Goal: Entertainment & Leisure: Consume media (video, audio)

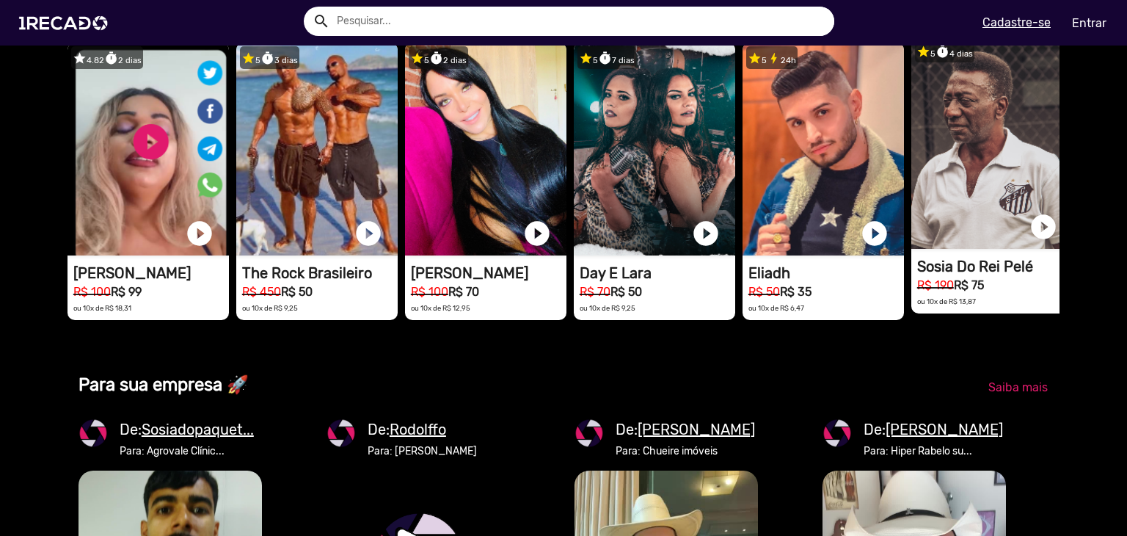
scroll to position [0, 2232]
click at [1042, 241] on link "play_circle_filled" at bounding box center [1043, 226] width 29 height 29
click at [1042, 241] on link "pause_circle" at bounding box center [1043, 226] width 29 height 29
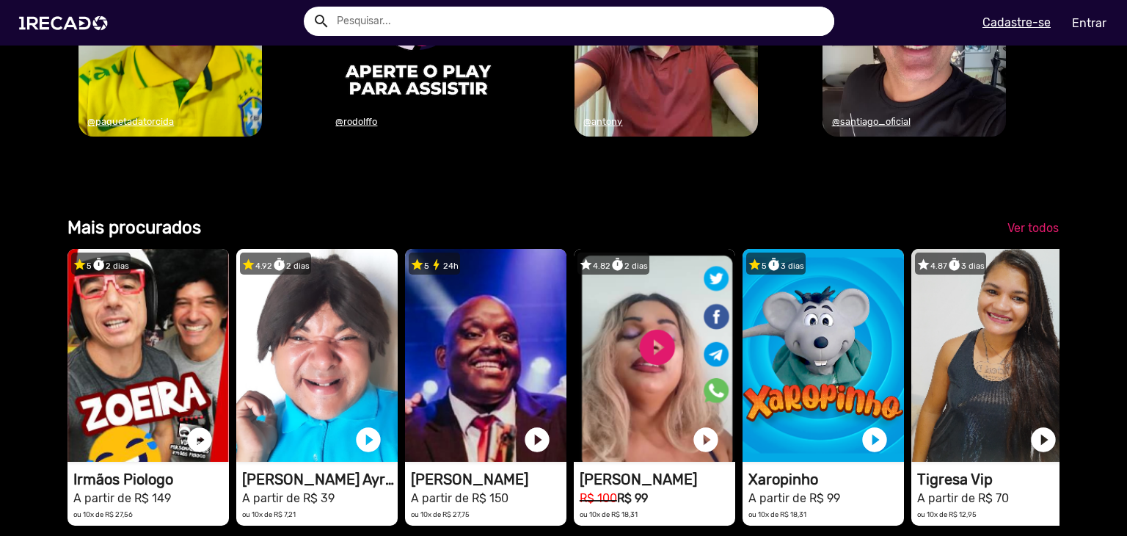
scroll to position [1973, 0]
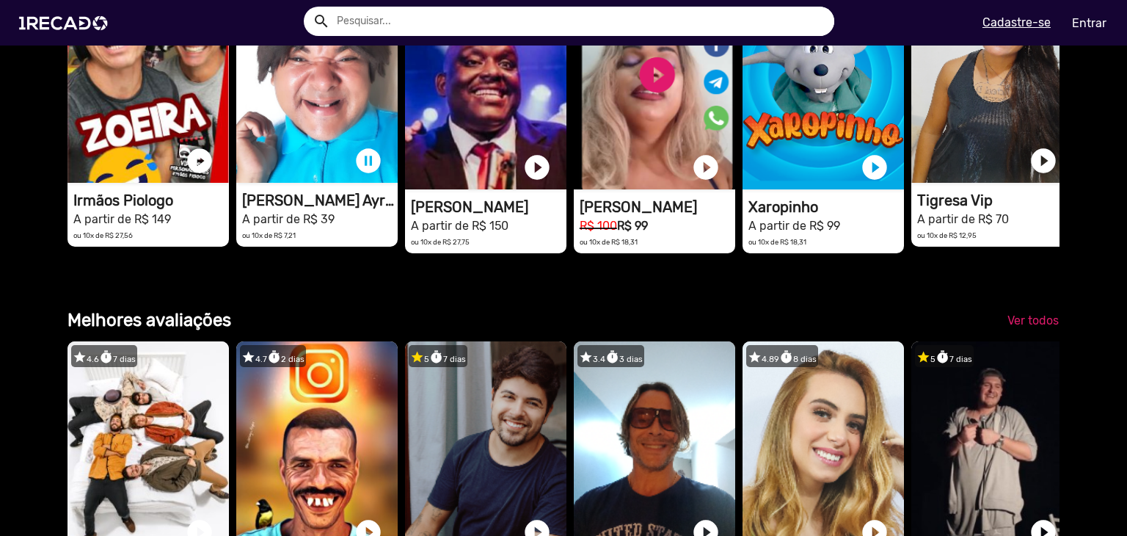
scroll to position [2046, 0]
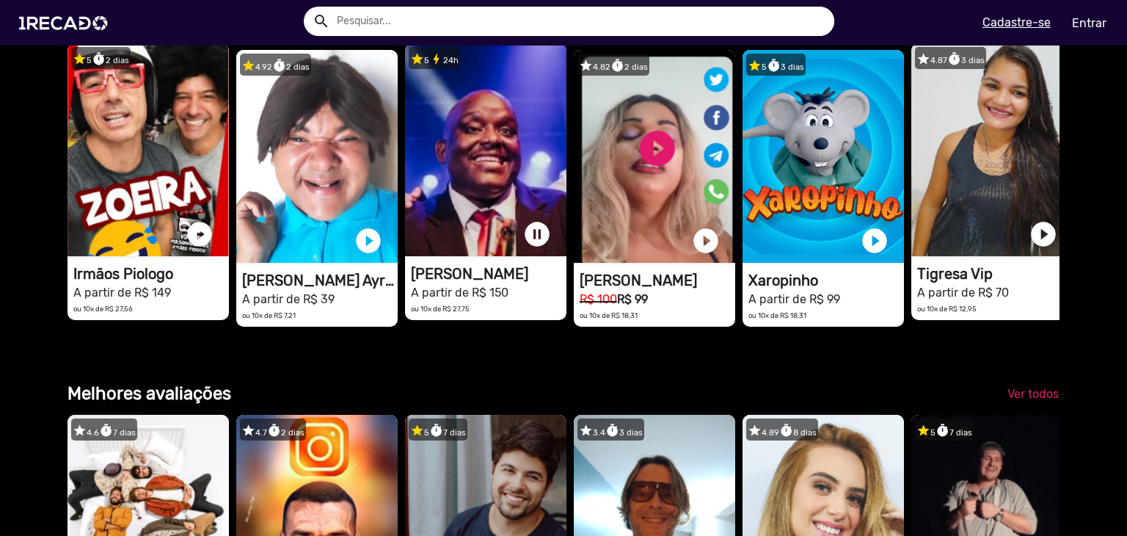
scroll to position [1973, 0]
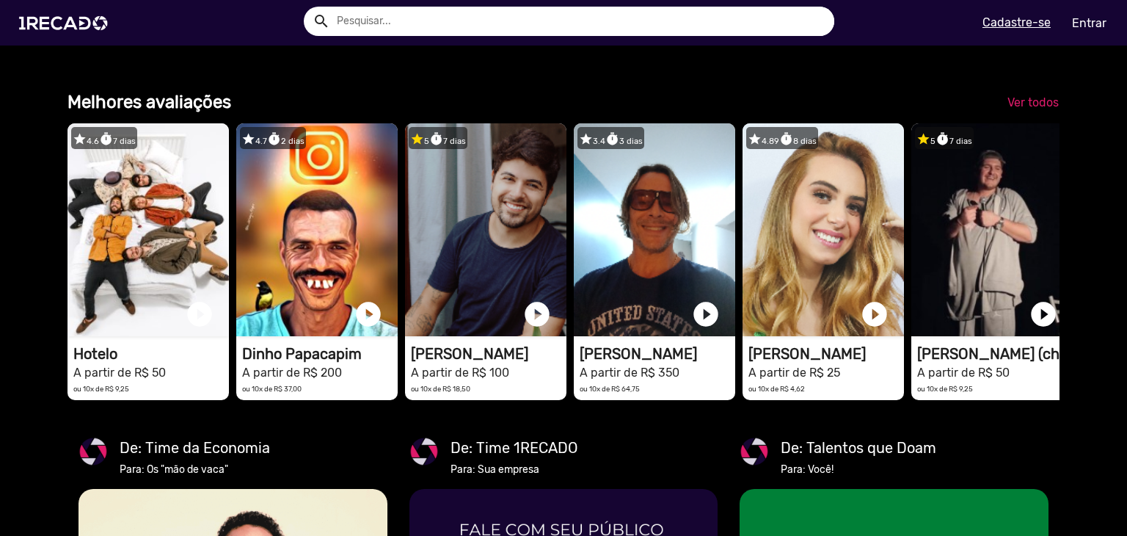
scroll to position [2267, 0]
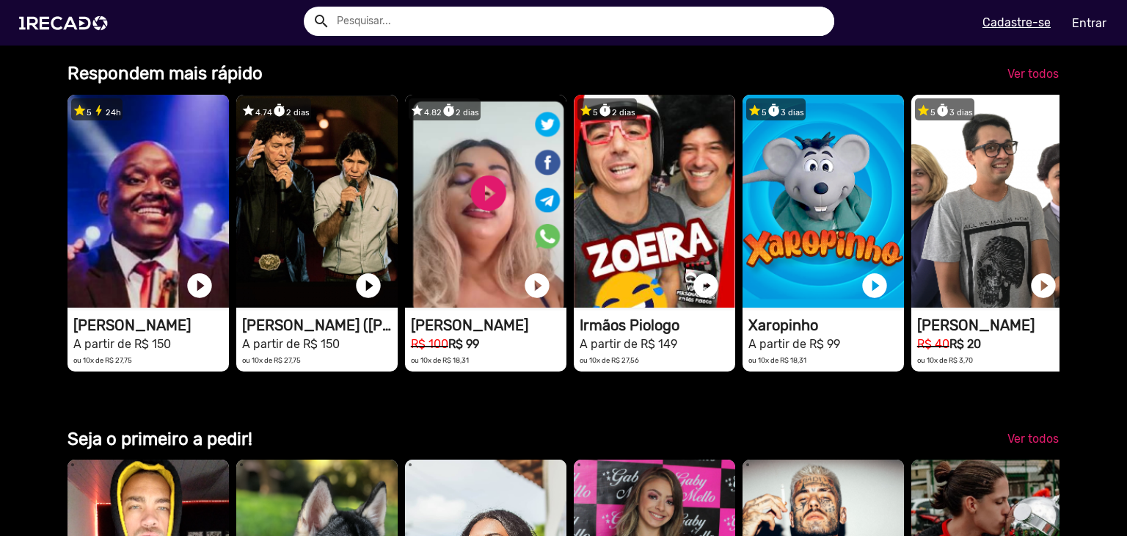
scroll to position [3074, 0]
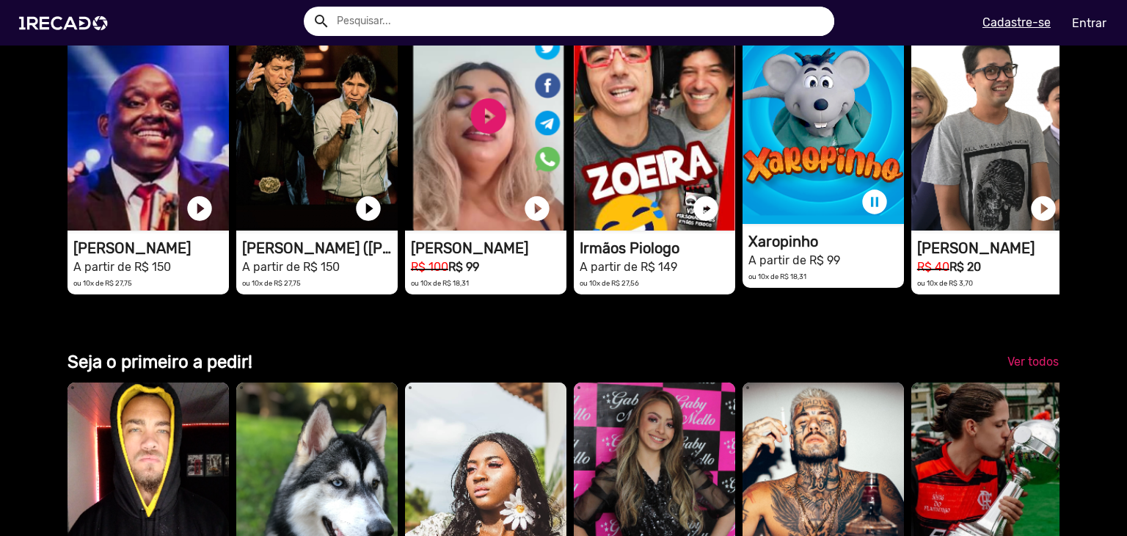
scroll to position [3147, 0]
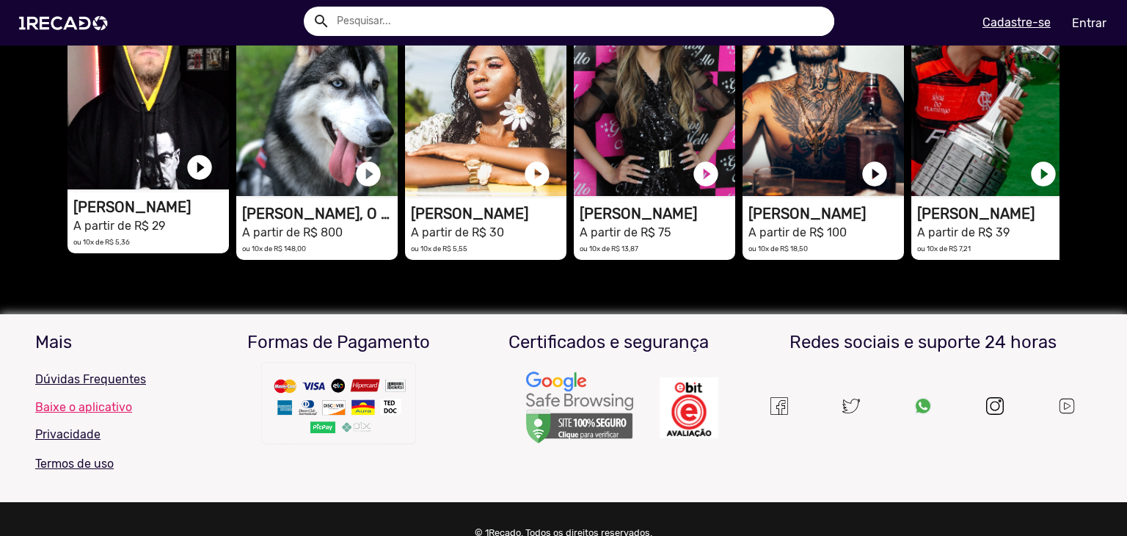
scroll to position [3588, 0]
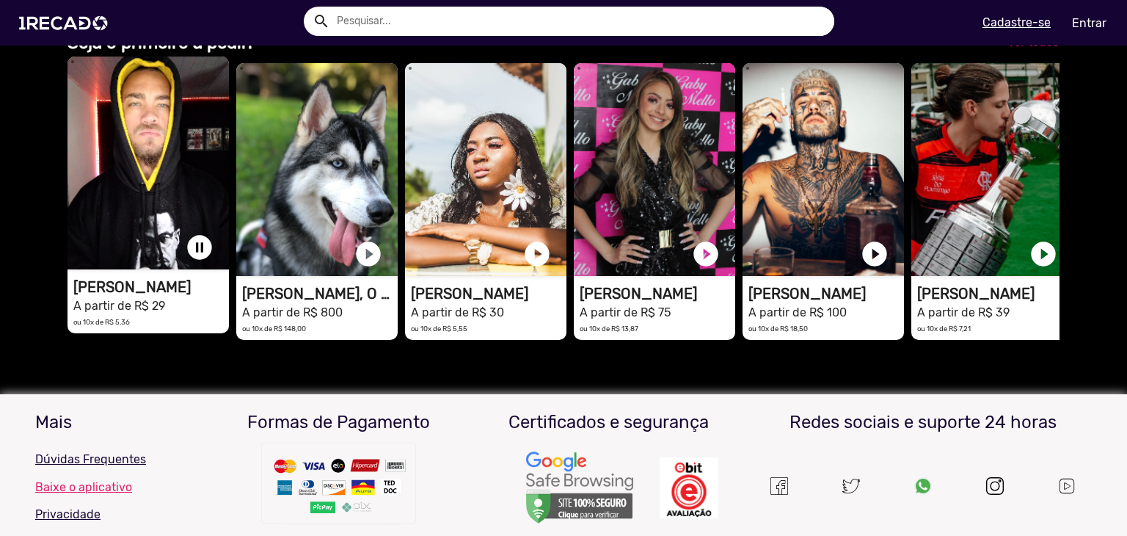
scroll to position [3441, 0]
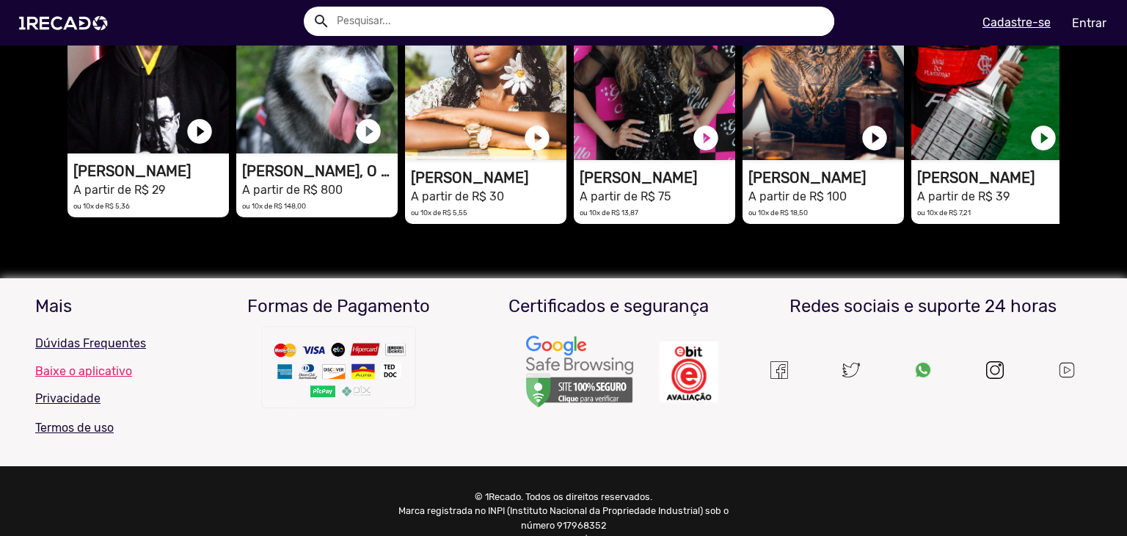
scroll to position [3736, 0]
